Goal: Task Accomplishment & Management: Complete application form

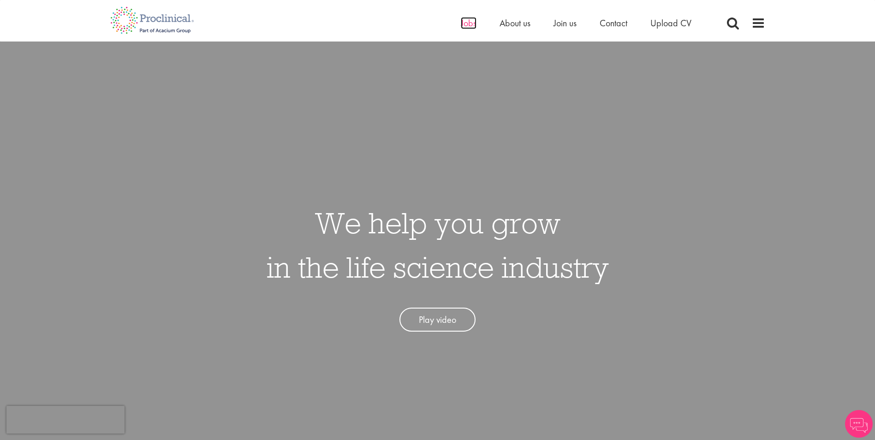
click at [469, 25] on span "Jobs" at bounding box center [469, 23] width 16 height 12
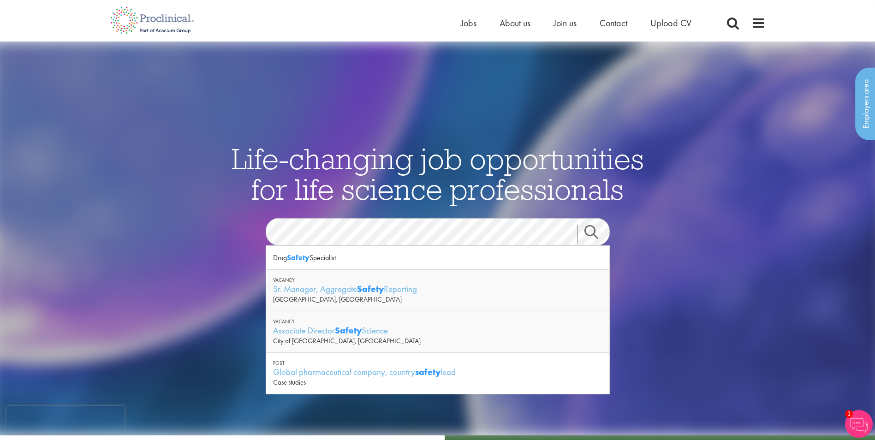
click at [590, 230] on link "Search" at bounding box center [597, 234] width 40 height 18
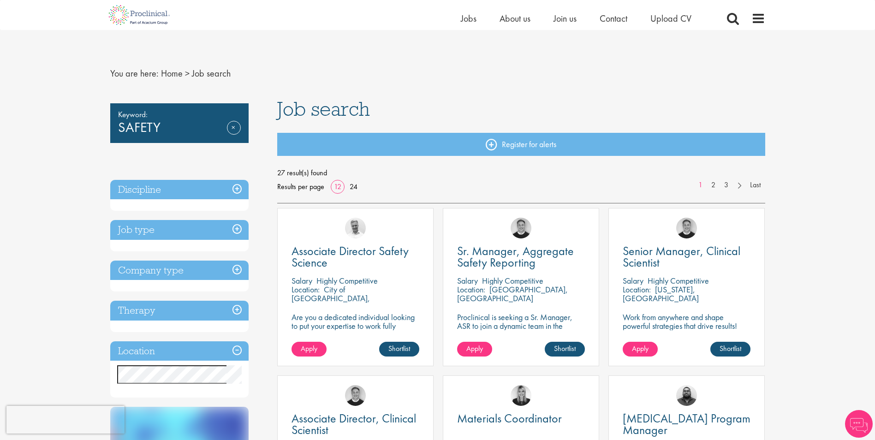
scroll to position [77, 0]
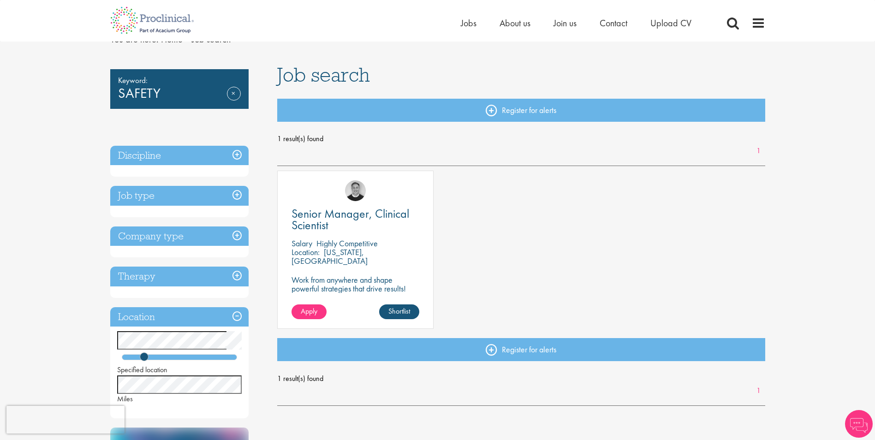
scroll to position [77, 0]
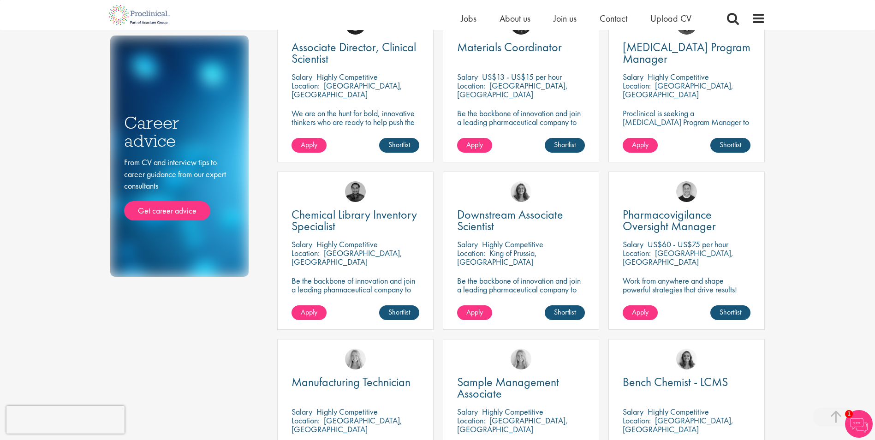
scroll to position [383, 0]
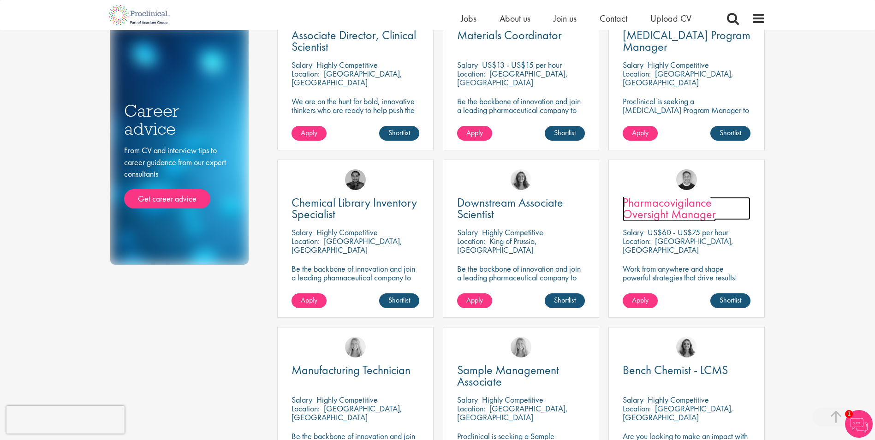
click at [653, 205] on span "Pharmacovigilance Oversight Manager" at bounding box center [669, 208] width 93 height 27
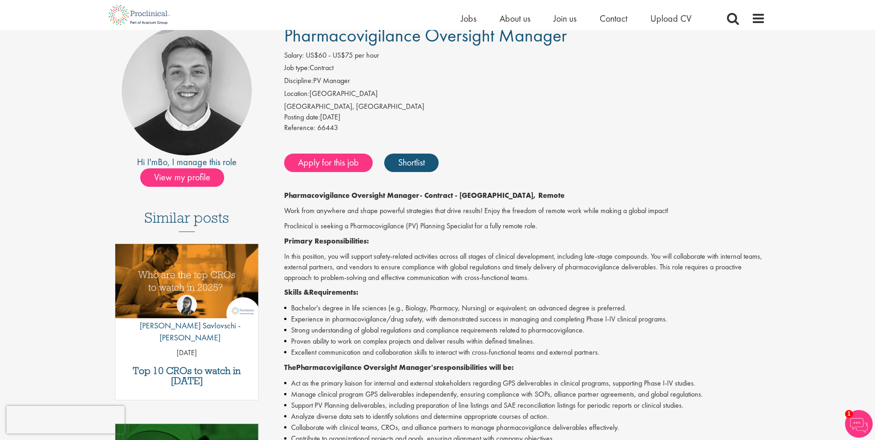
scroll to position [77, 0]
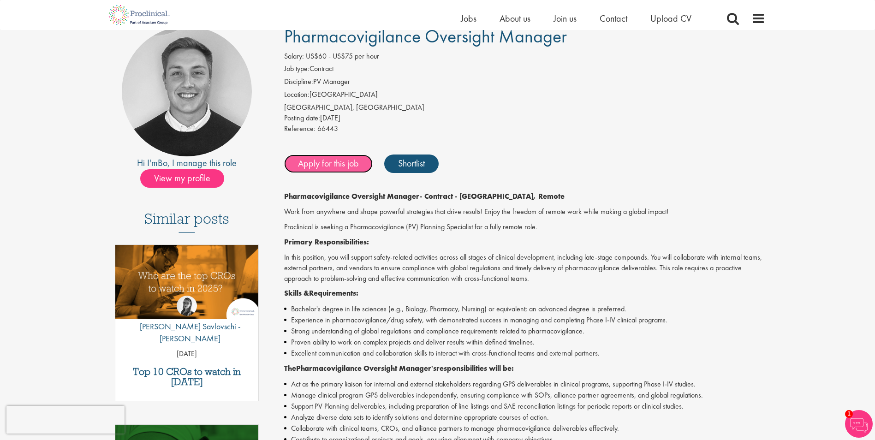
click at [326, 163] on link "Apply for this job" at bounding box center [328, 164] width 89 height 18
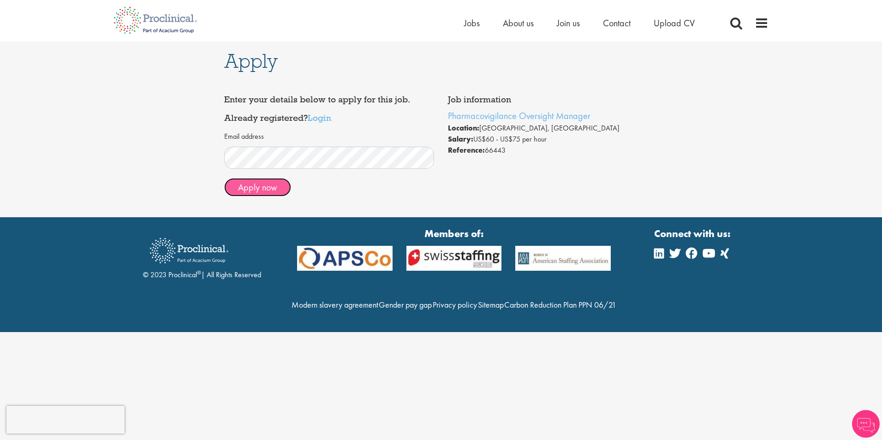
click at [269, 189] on button "Apply now" at bounding box center [257, 187] width 67 height 18
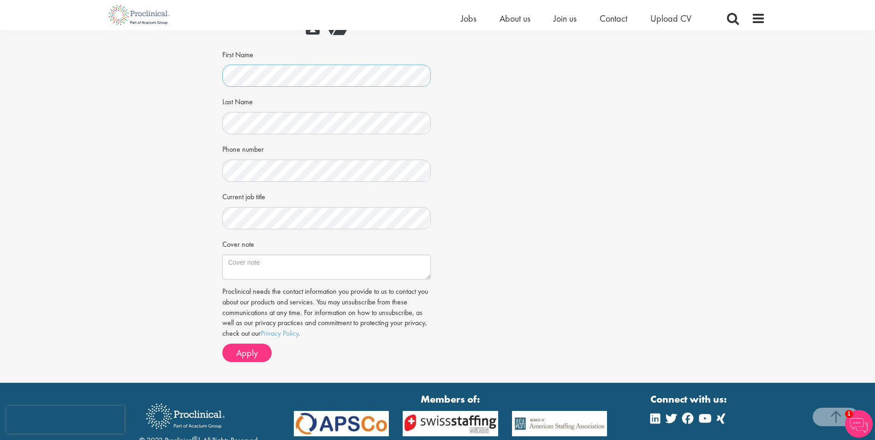
scroll to position [154, 0]
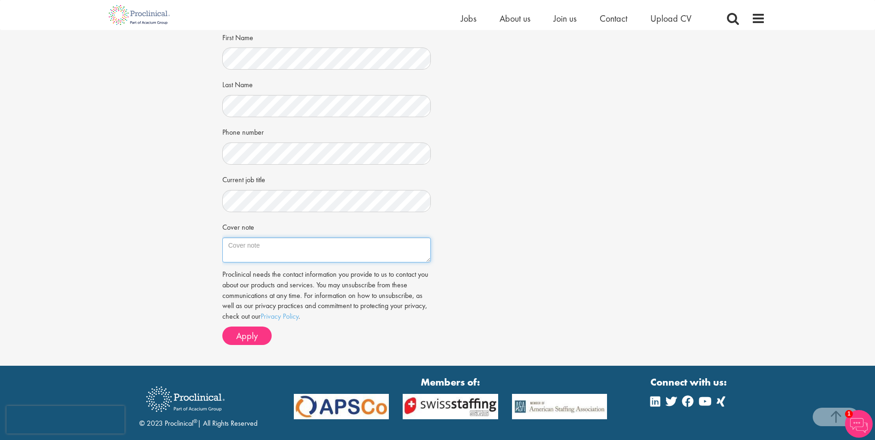
click at [269, 244] on textarea "Cover note" at bounding box center [326, 250] width 209 height 25
type textarea "Looking for PV Safety Role"
click at [248, 335] on span "Apply" at bounding box center [247, 336] width 22 height 12
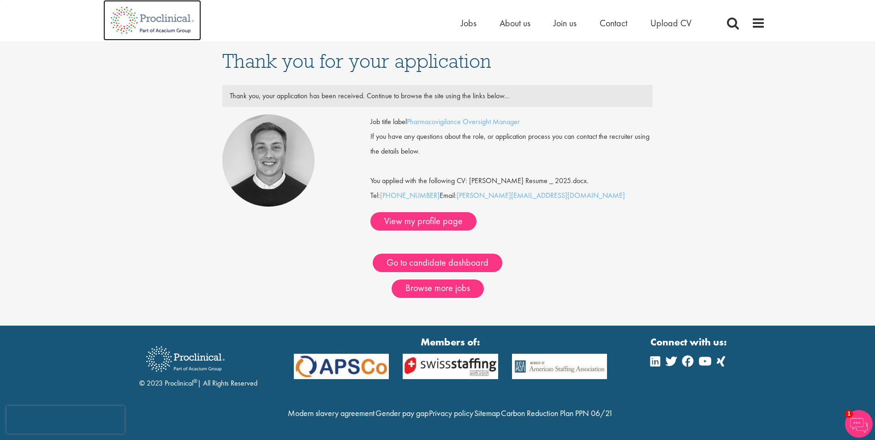
click at [168, 19] on img at bounding box center [152, 20] width 98 height 41
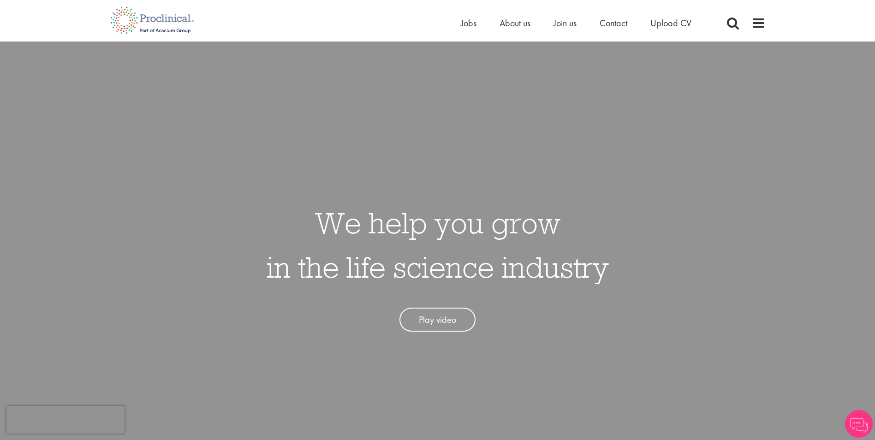
click at [405, 15] on div "Home Jobs About us Join us Contact Upload CV" at bounding box center [434, 17] width 662 height 35
click at [466, 25] on span "Jobs" at bounding box center [469, 23] width 16 height 12
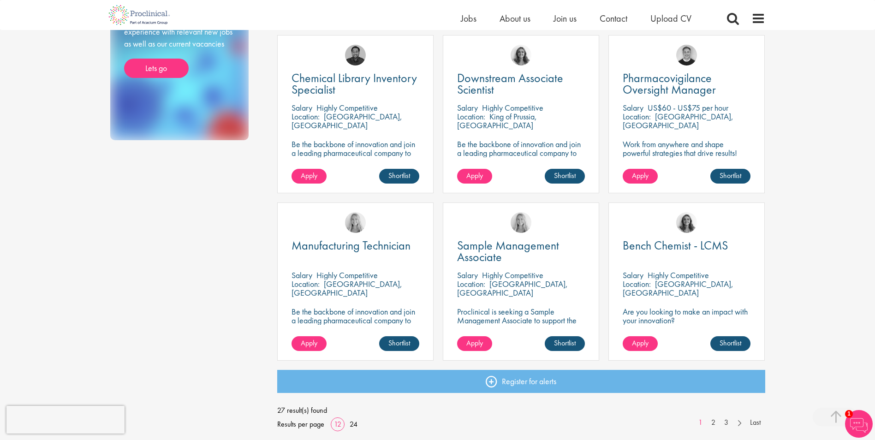
scroll to position [538, 0]
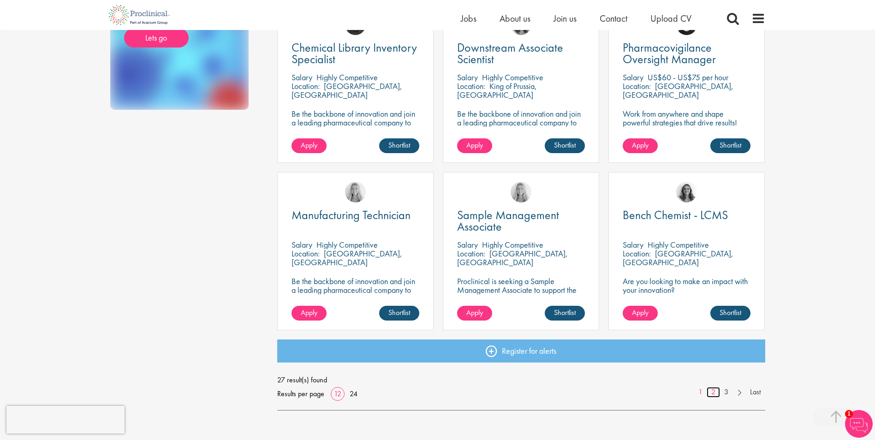
click at [713, 392] on link "2" at bounding box center [713, 392] width 13 height 11
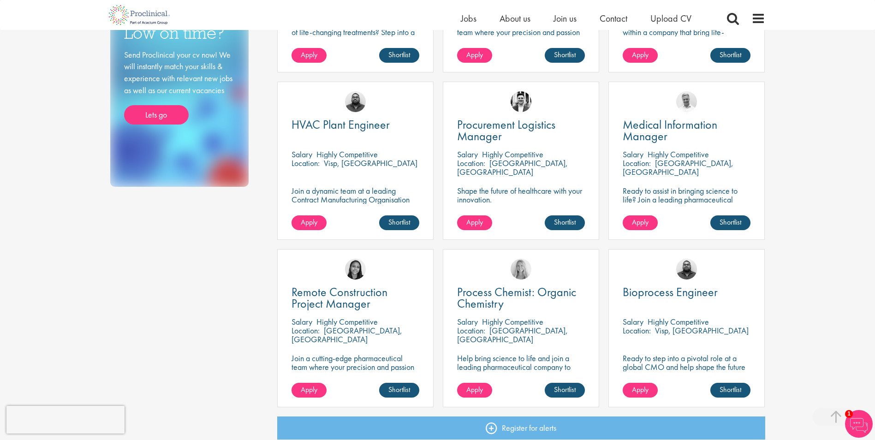
scroll to position [538, 0]
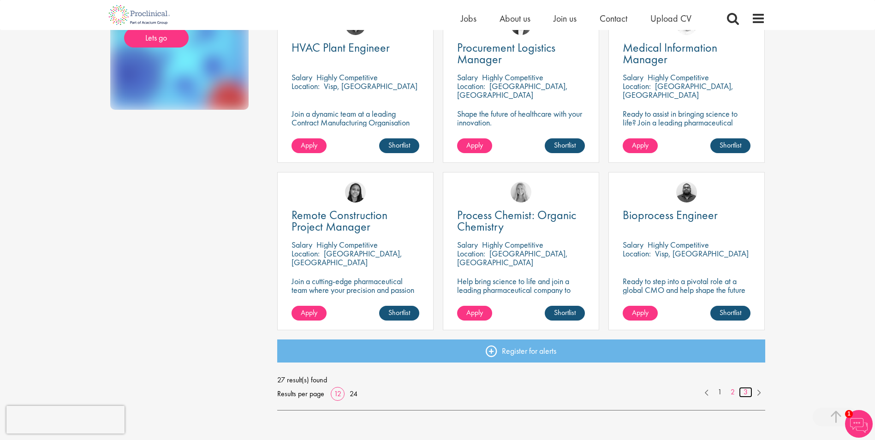
click at [747, 393] on link "3" at bounding box center [745, 392] width 13 height 11
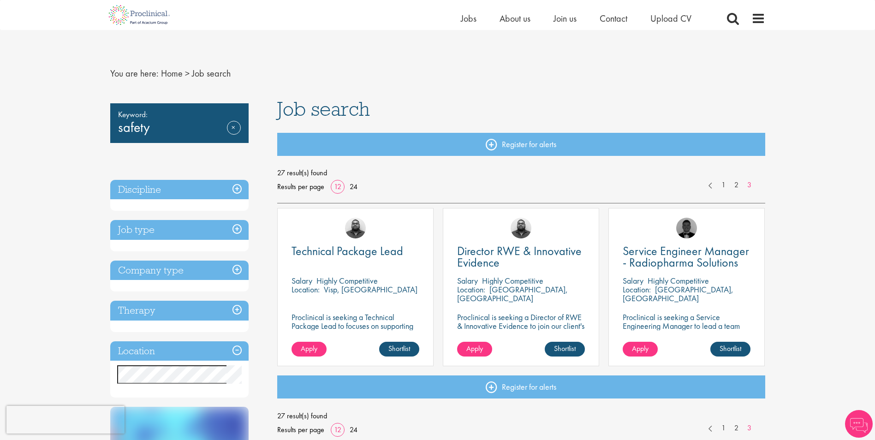
scroll to position [77, 0]
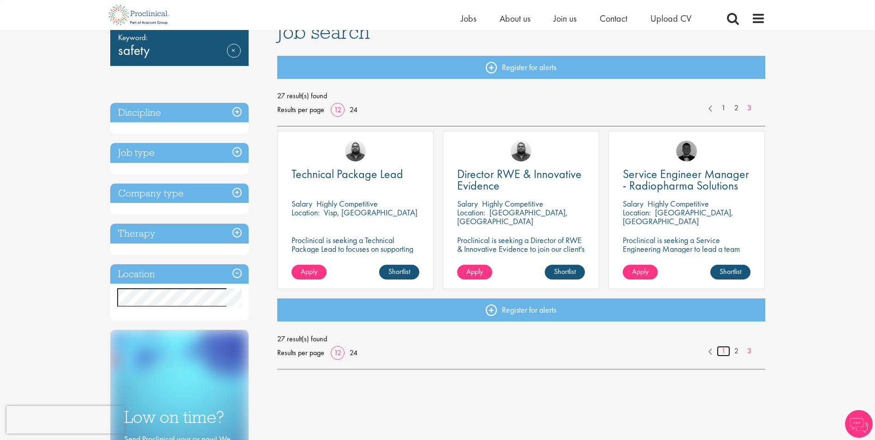
click at [722, 350] on link "1" at bounding box center [723, 351] width 13 height 11
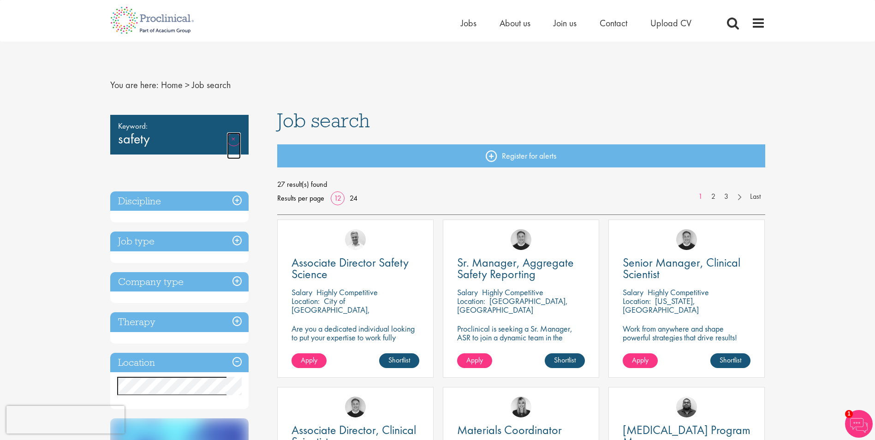
click at [235, 139] on link "Remove" at bounding box center [234, 145] width 14 height 27
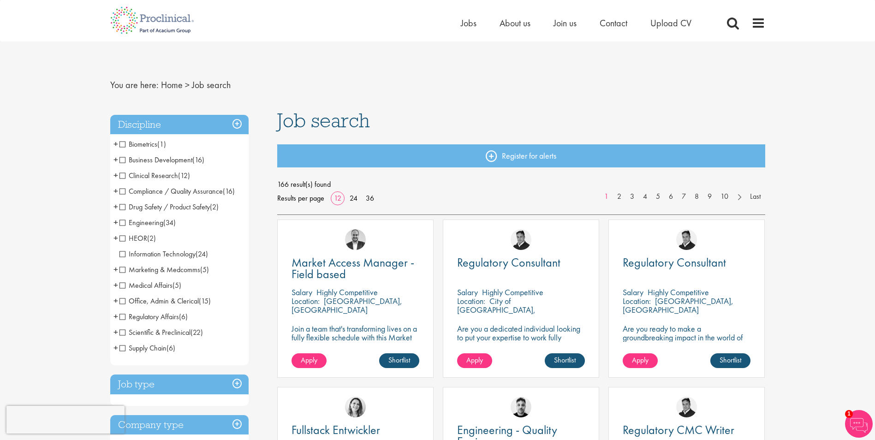
click at [122, 209] on span "Drug Safety / Product Safety" at bounding box center [165, 207] width 90 height 10
